Goal: Transaction & Acquisition: Purchase product/service

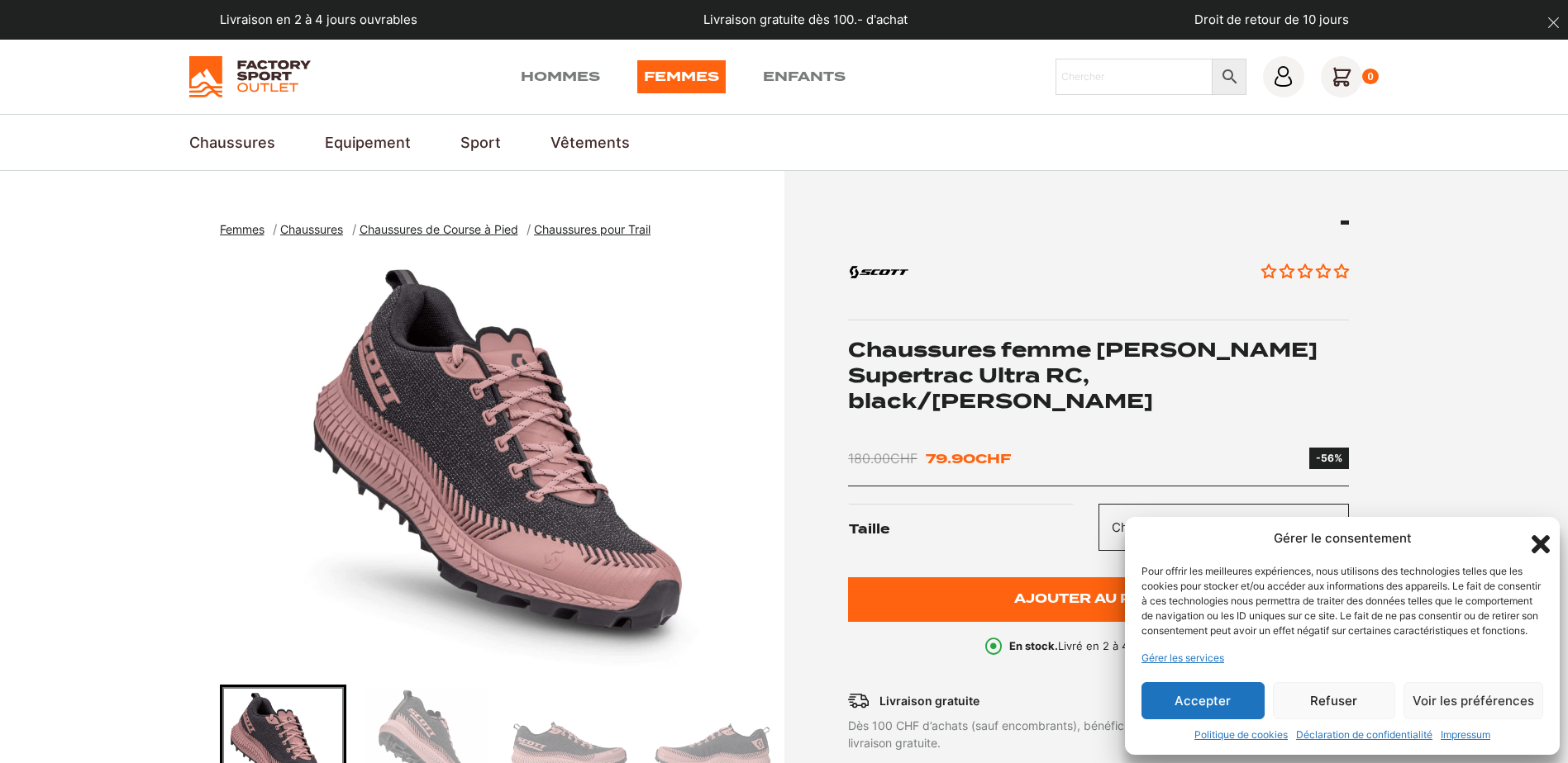
click at [1334, 705] on button "Refuser" at bounding box center [1334, 700] width 123 height 37
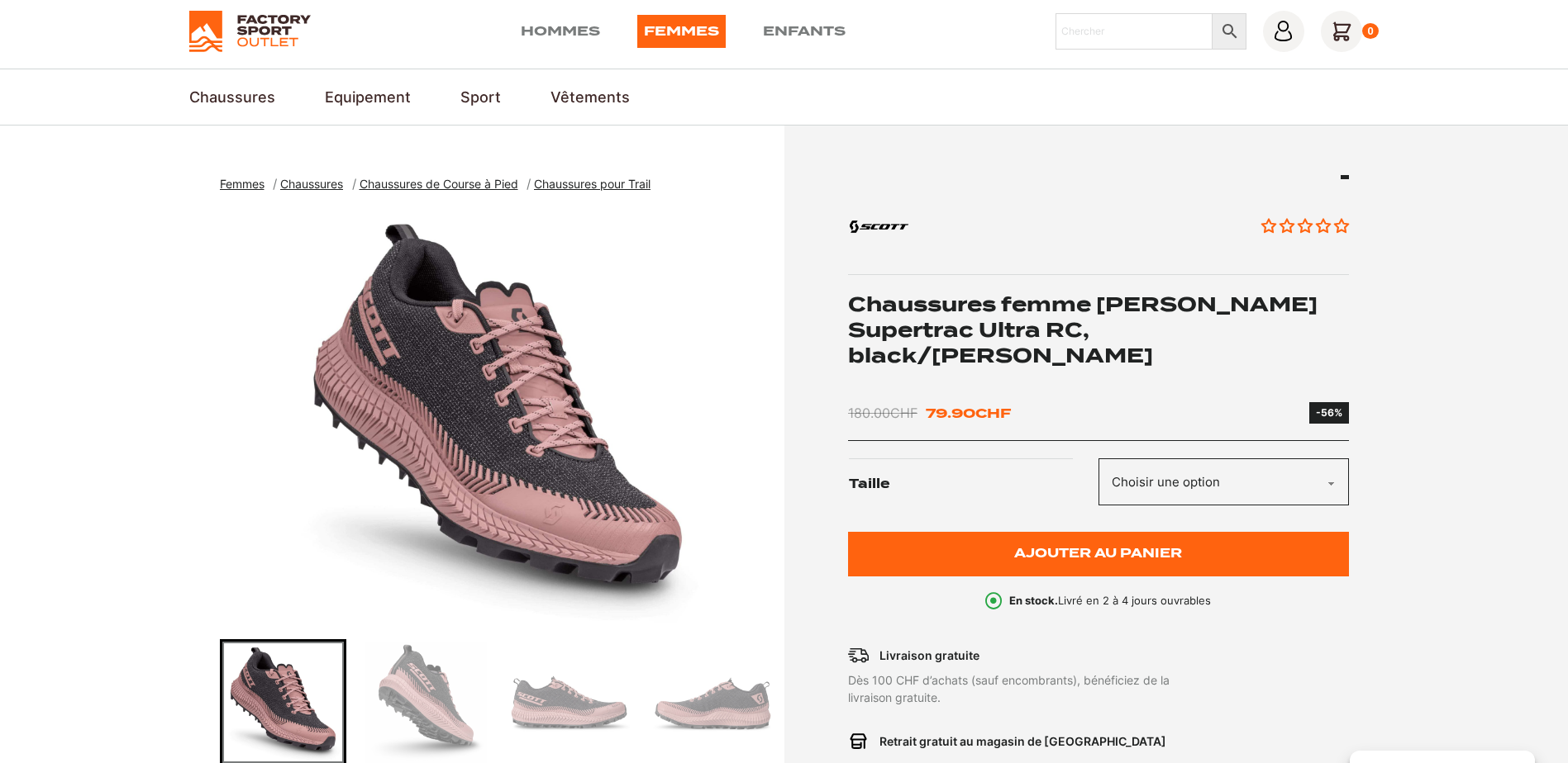
scroll to position [46, 0]
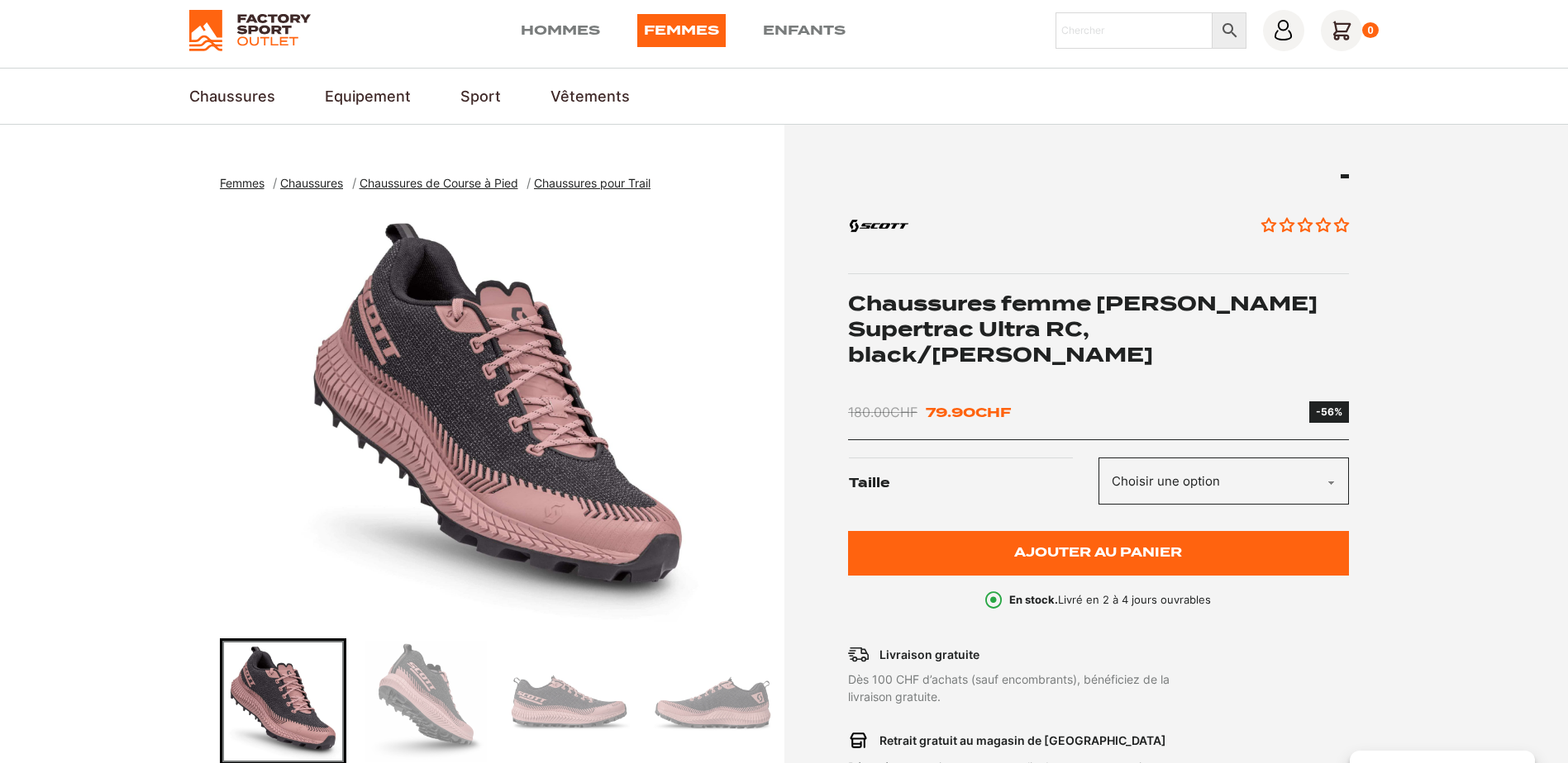
click at [1331, 458] on select "Choisir une option 37.5 38 36.5" at bounding box center [1223, 481] width 250 height 47
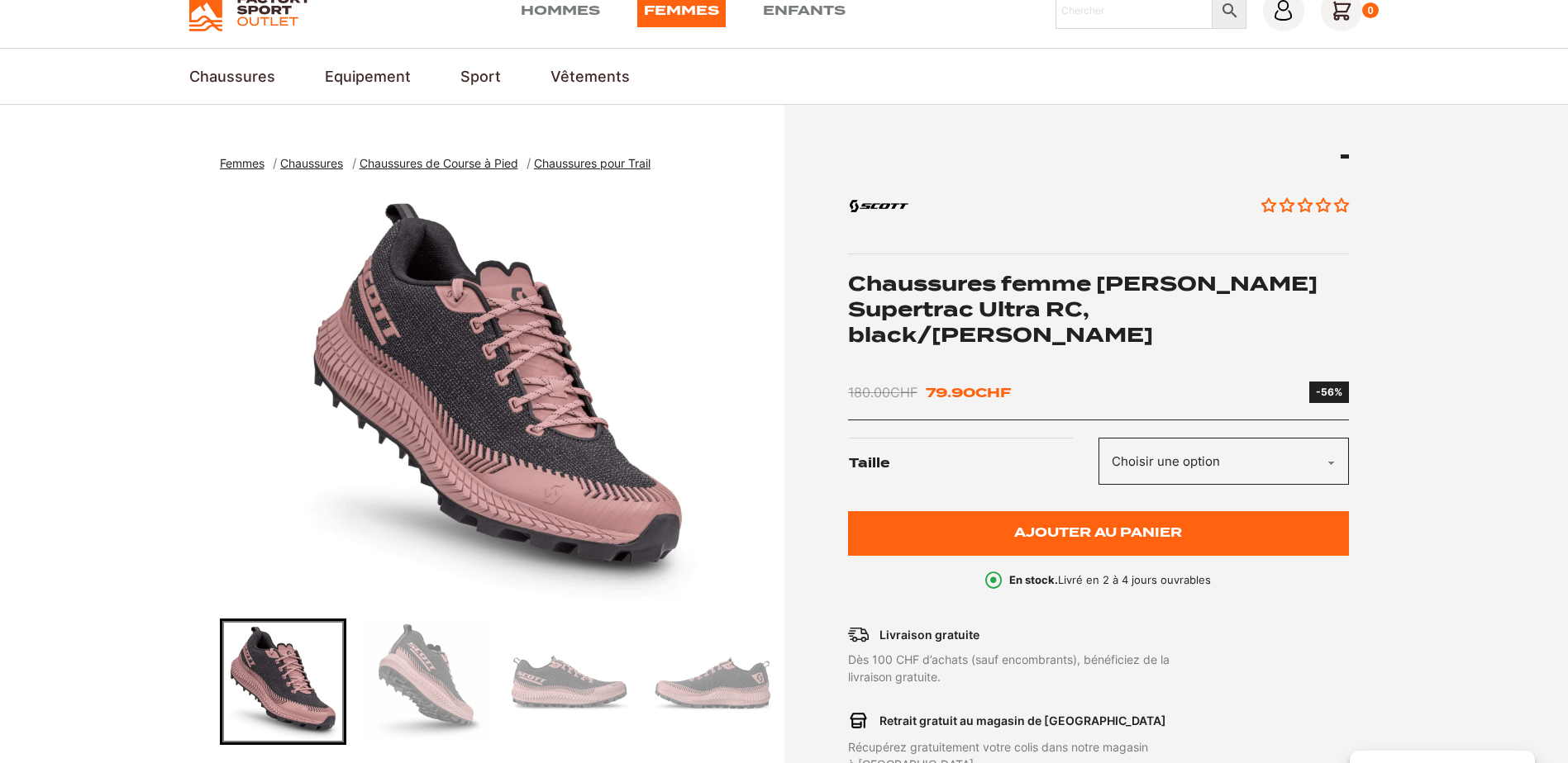
scroll to position [67, 0]
click at [1334, 437] on select "Choisir une option 37.5 38 36.5" at bounding box center [1223, 461] width 250 height 47
click at [1379, 588] on section "Femmes Chaussures Chaussures de Course à Pied Chaussures pour Trail Chaussures …" at bounding box center [784, 566] width 1568 height 925
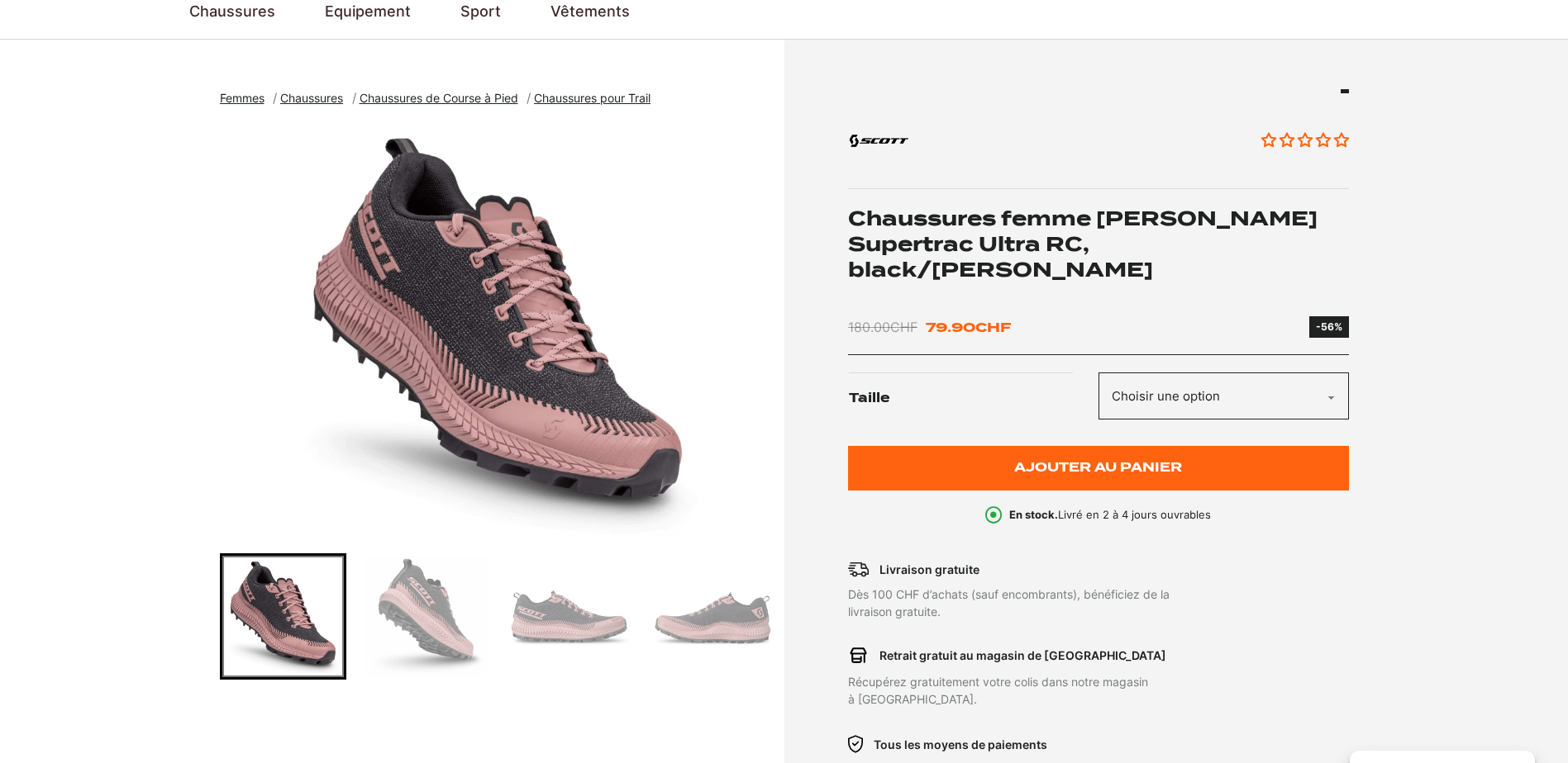
scroll to position [0, 0]
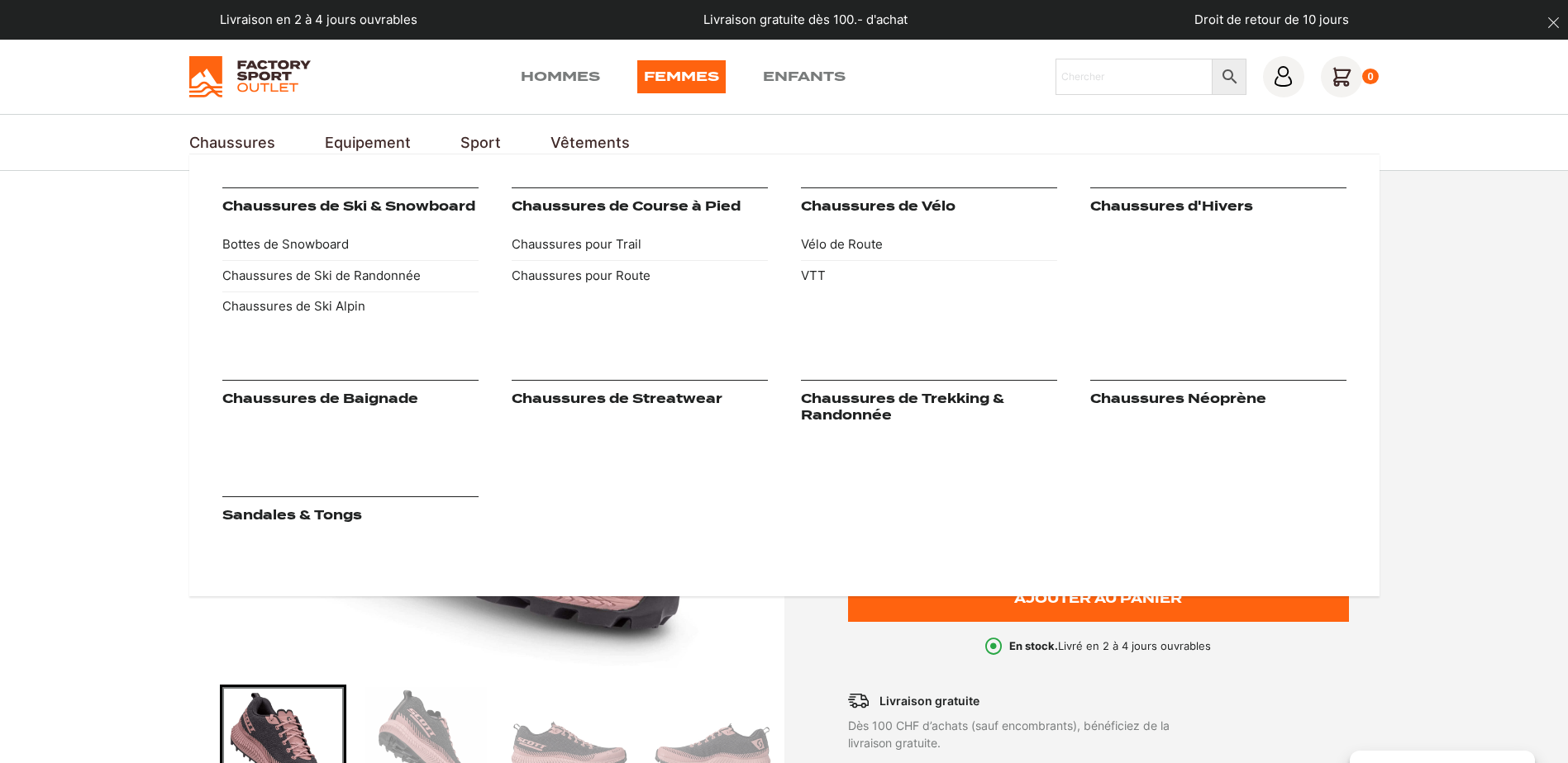
click at [248, 144] on link "Chaussures" at bounding box center [232, 143] width 86 height 22
